Goal: Information Seeking & Learning: Compare options

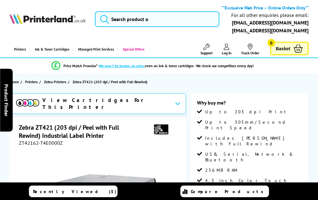
scroll to position [627, 0]
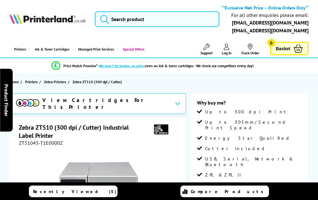
scroll to position [693, 0]
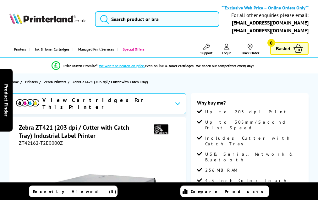
scroll to position [627, 0]
